Goal: Task Accomplishment & Management: Use online tool/utility

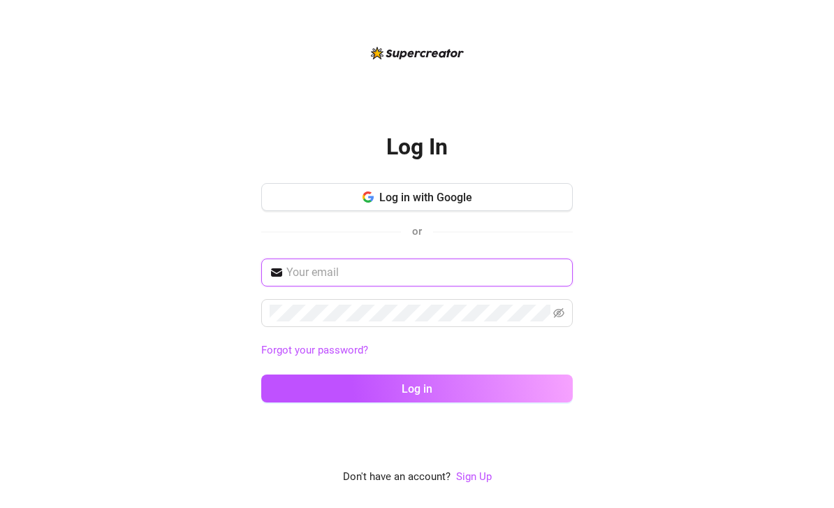
click at [434, 281] on input "text" at bounding box center [425, 272] width 278 height 17
type input "[EMAIL_ADDRESS][DOMAIN_NAME]"
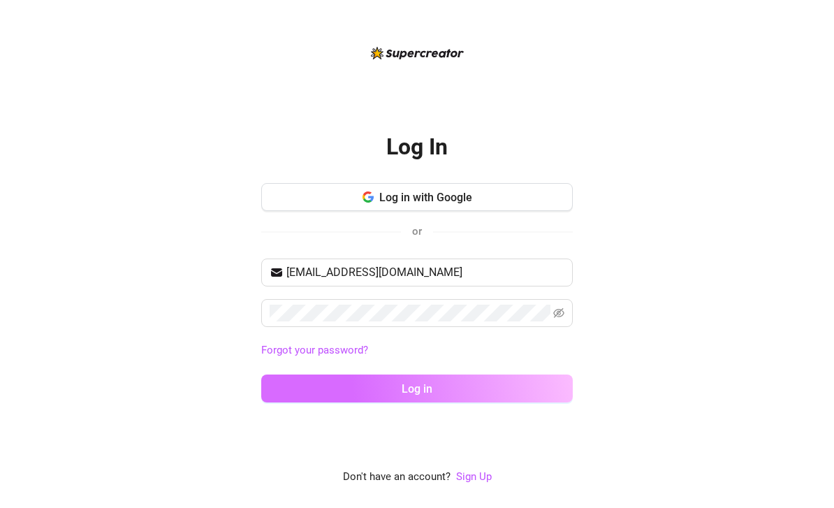
click at [321, 402] on button "Log in" at bounding box center [416, 388] width 311 height 28
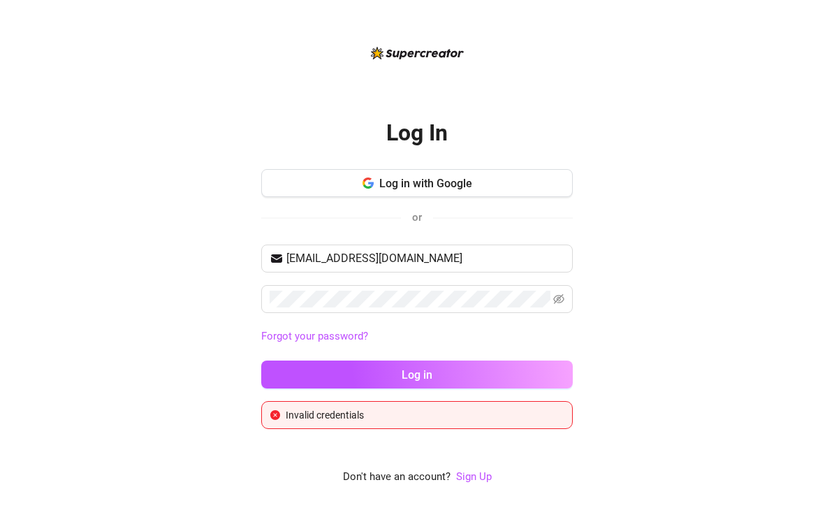
click at [582, 325] on div "Log In Log in with Google or [EMAIL_ADDRESS][DOMAIN_NAME] Forgot your password?…" at bounding box center [417, 254] width 800 height 508
click at [561, 304] on icon "eye-invisible" at bounding box center [558, 299] width 11 height 10
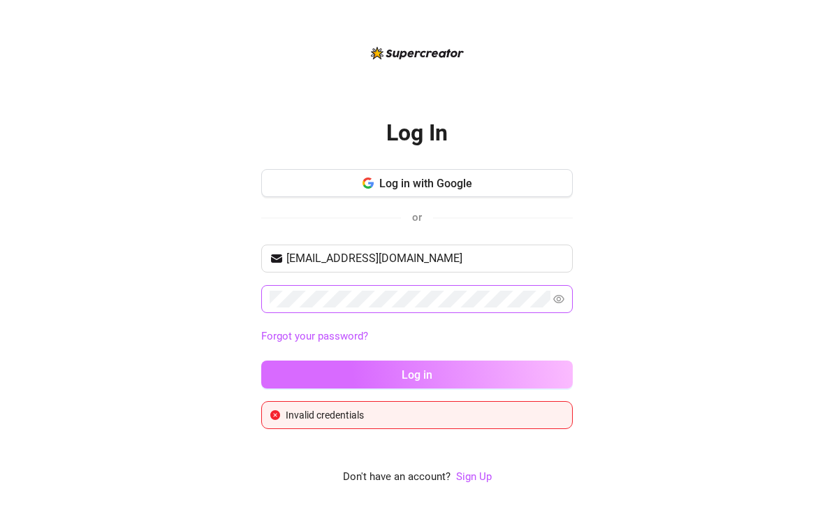
click at [507, 388] on button "Log in" at bounding box center [416, 374] width 311 height 28
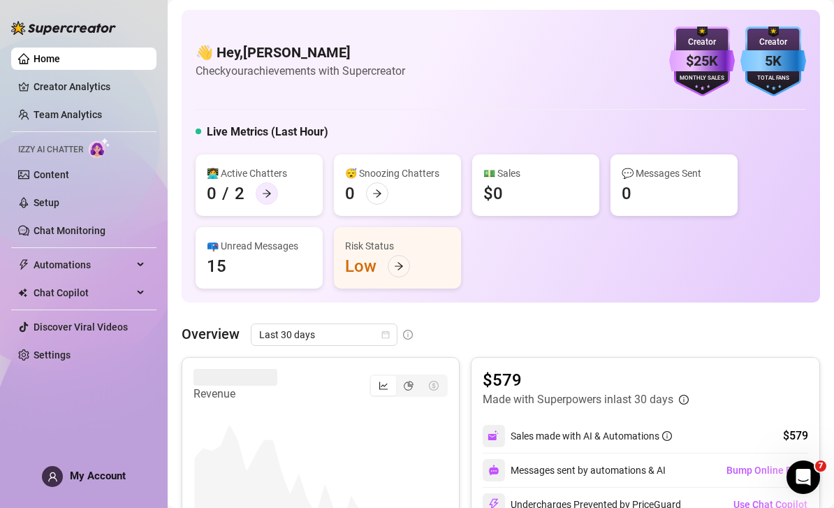
click at [260, 193] on div at bounding box center [267, 193] width 22 height 22
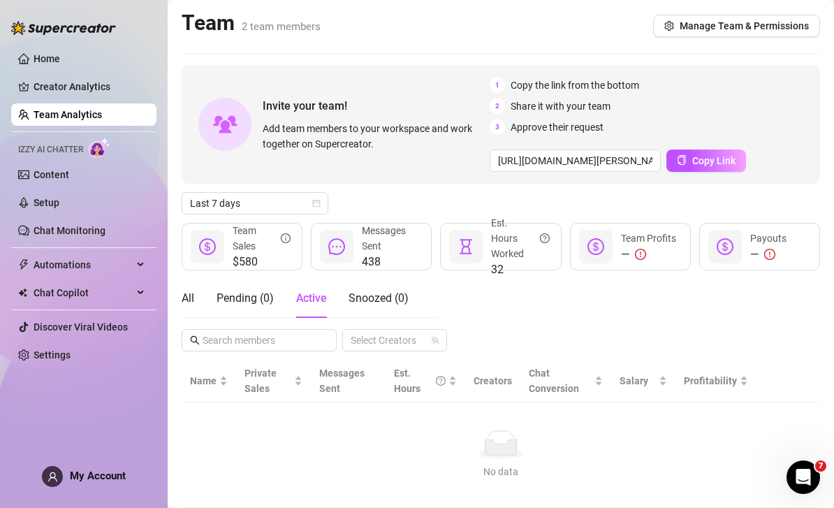
scroll to position [15, 0]
click at [315, 200] on icon "calendar" at bounding box center [317, 204] width 8 height 8
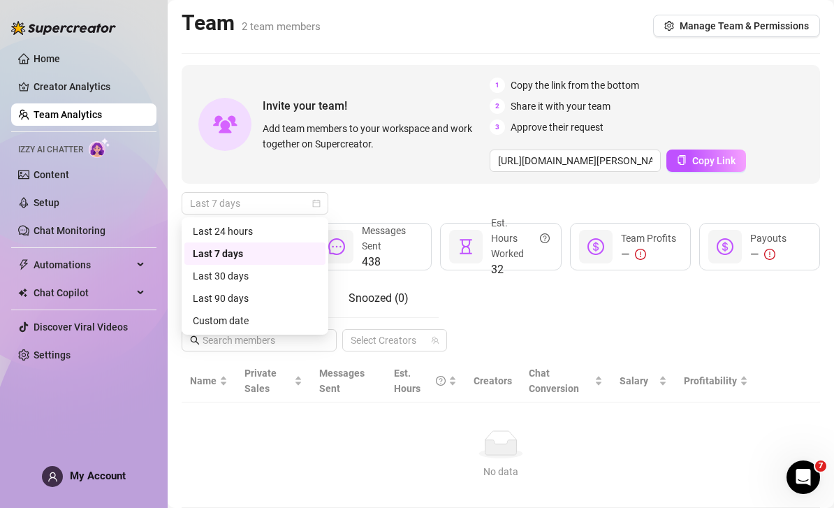
click at [238, 268] on div "Last 30 days" at bounding box center [255, 275] width 124 height 15
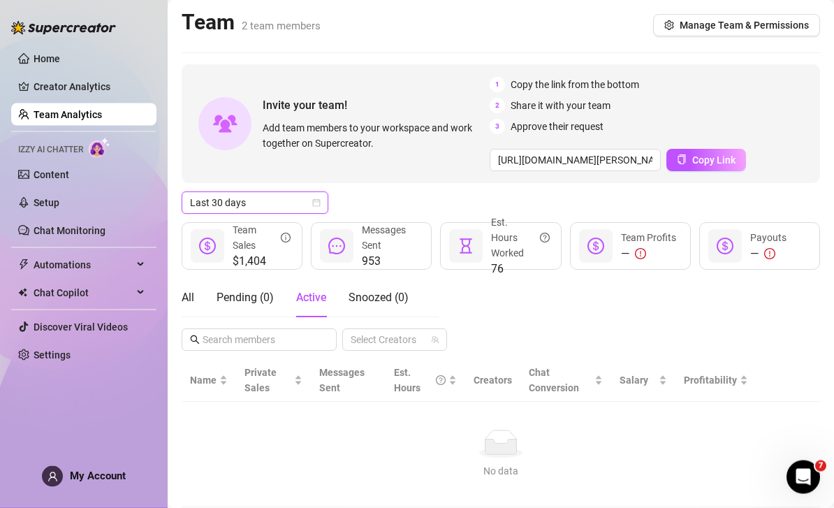
scroll to position [0, 0]
click at [53, 230] on link "Chat Monitoring" at bounding box center [70, 230] width 72 height 11
